Goal: Task Accomplishment & Management: Complete application form

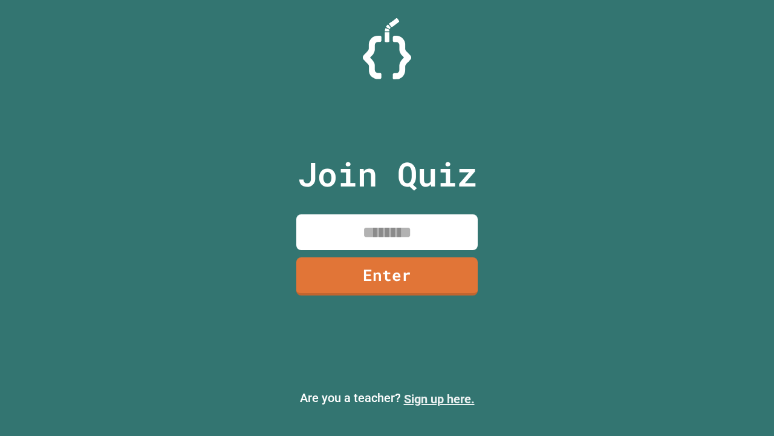
click at [439, 399] on link "Sign up here." at bounding box center [439, 398] width 71 height 15
